Goal: Find specific page/section: Find specific page/section

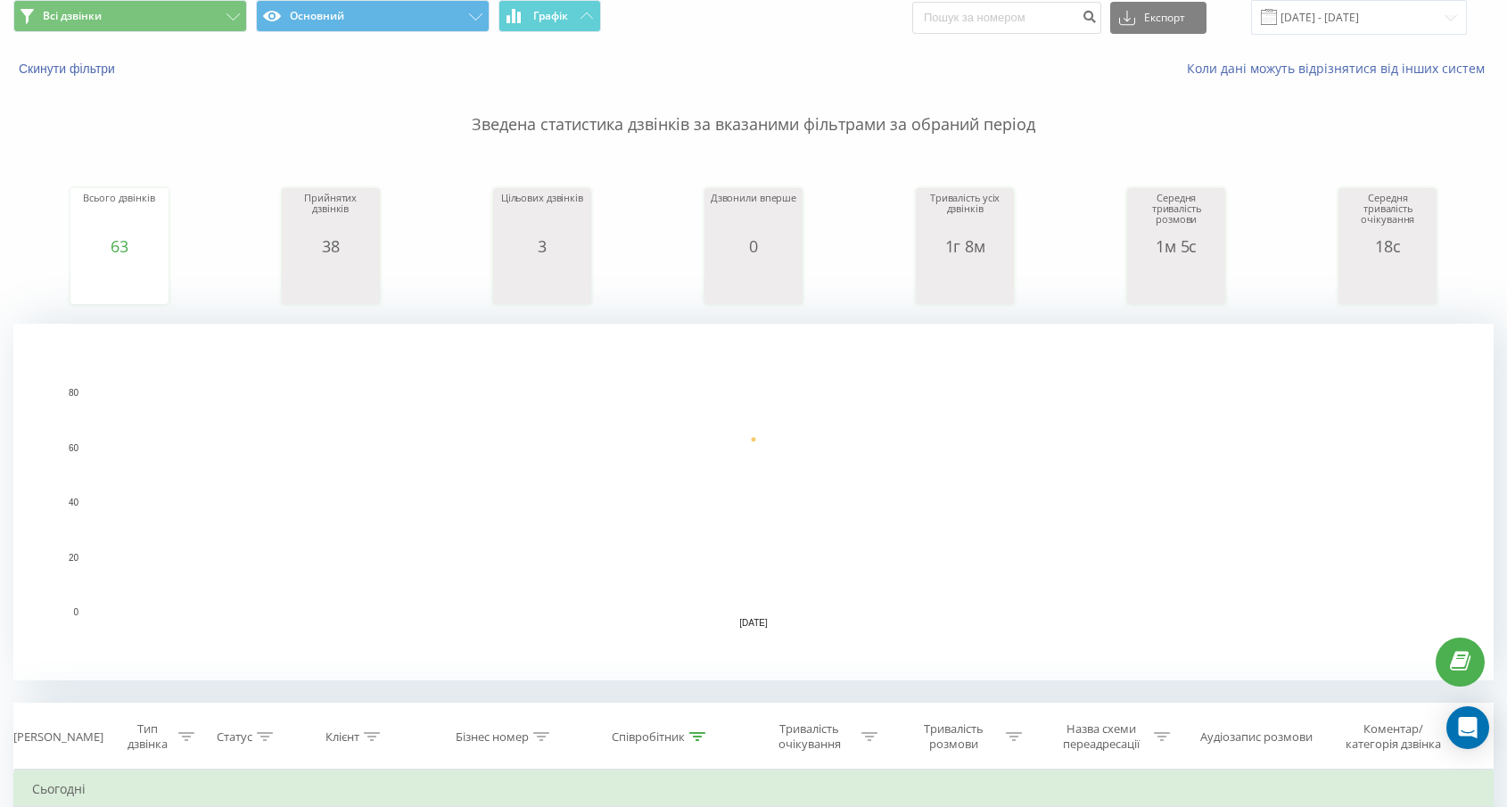
scroll to position [70, 0]
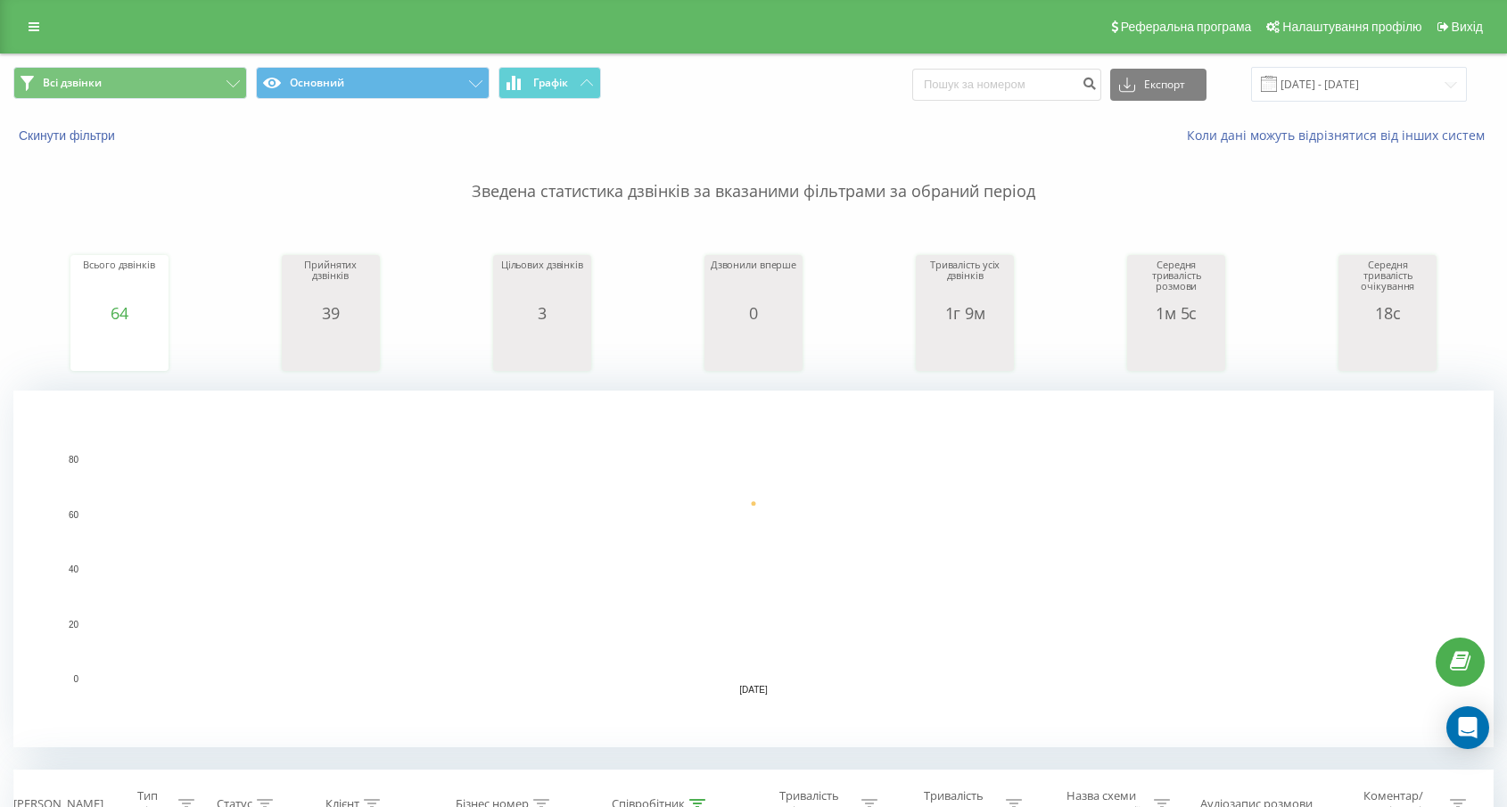
scroll to position [4, 0]
